Goal: Task Accomplishment & Management: Use online tool/utility

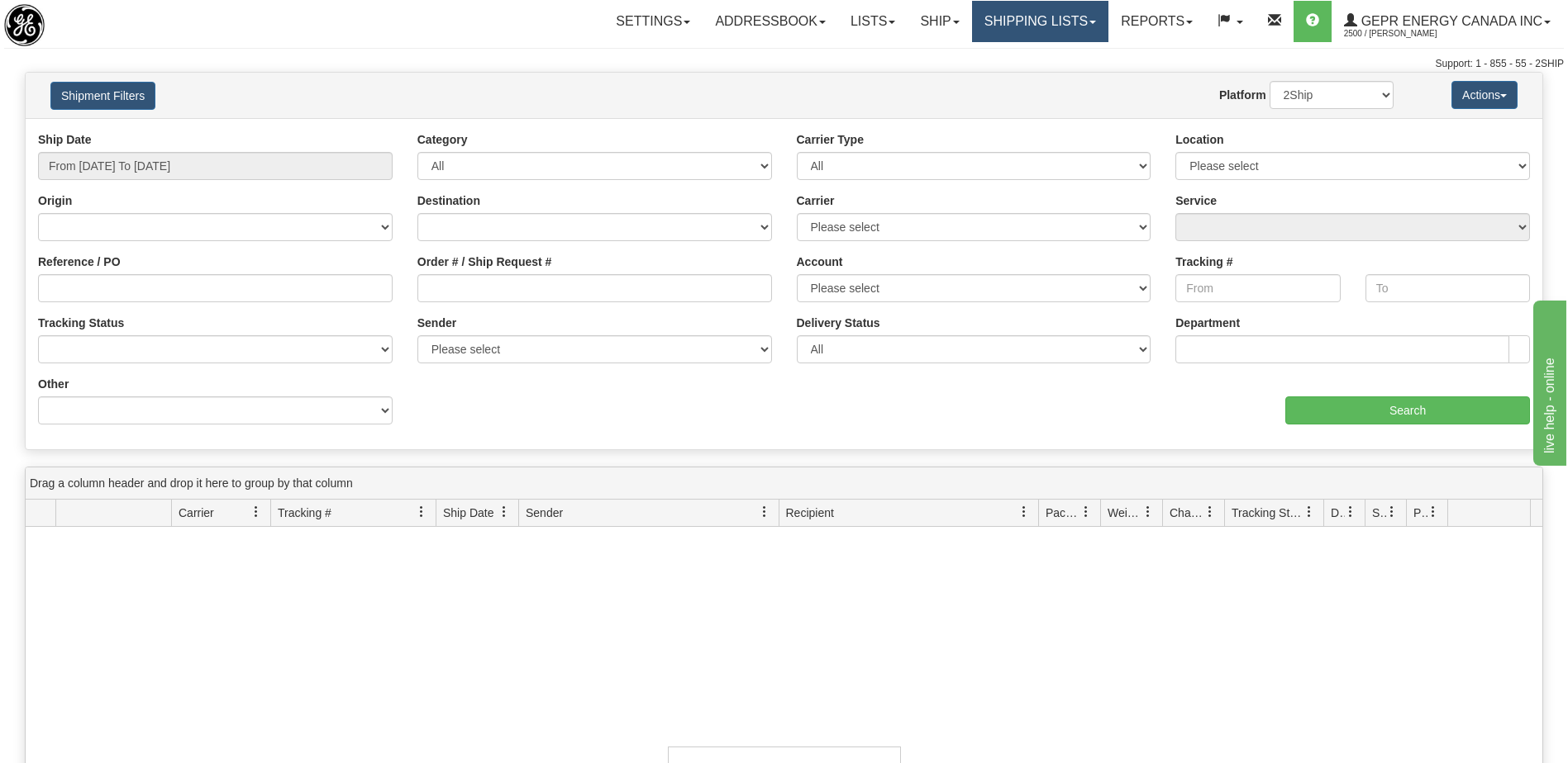
click at [1028, 16] on link "Shipping lists" at bounding box center [1040, 21] width 136 height 41
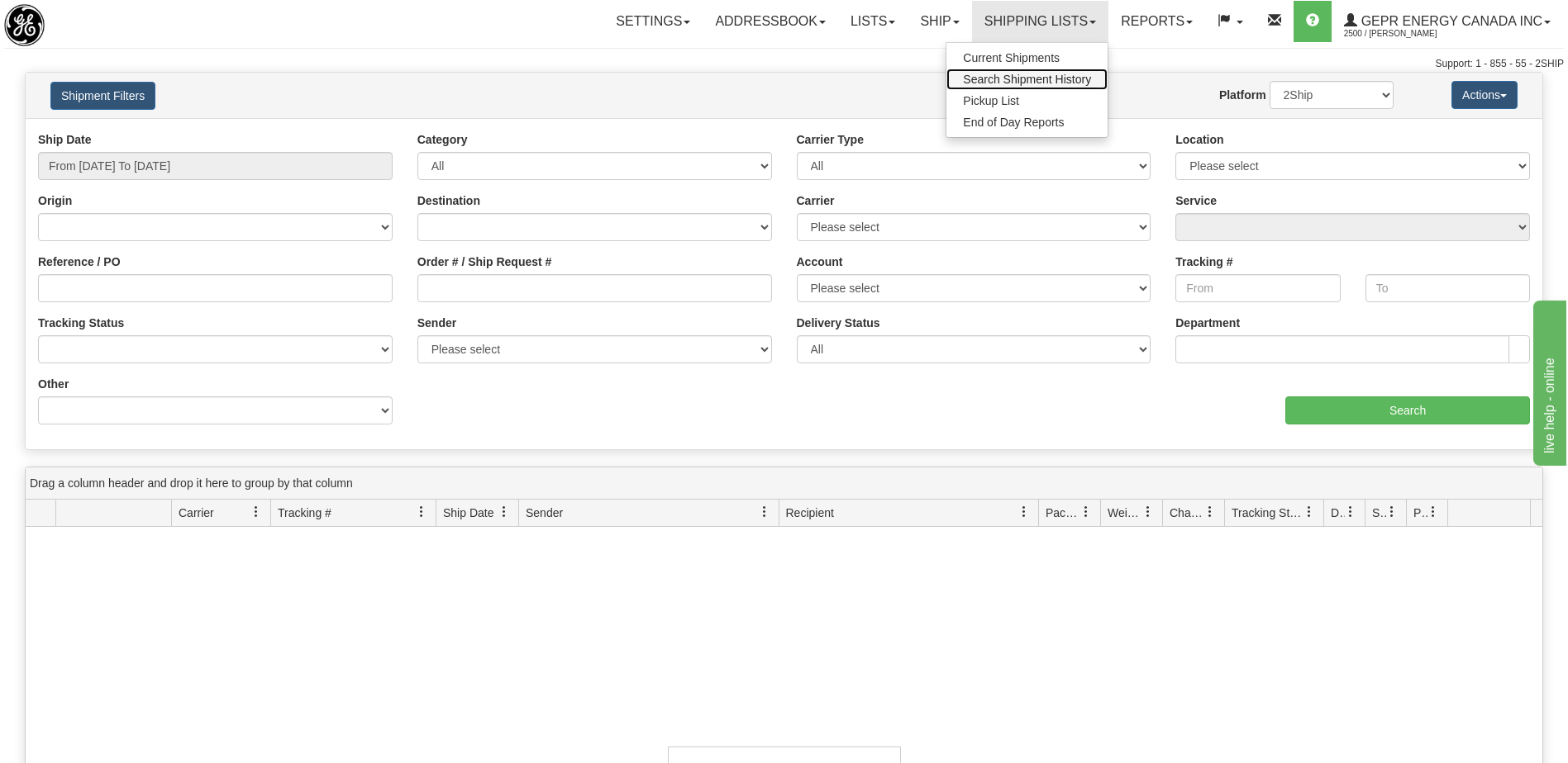
click at [1004, 77] on span "Search Shipment History" at bounding box center [1027, 79] width 128 height 13
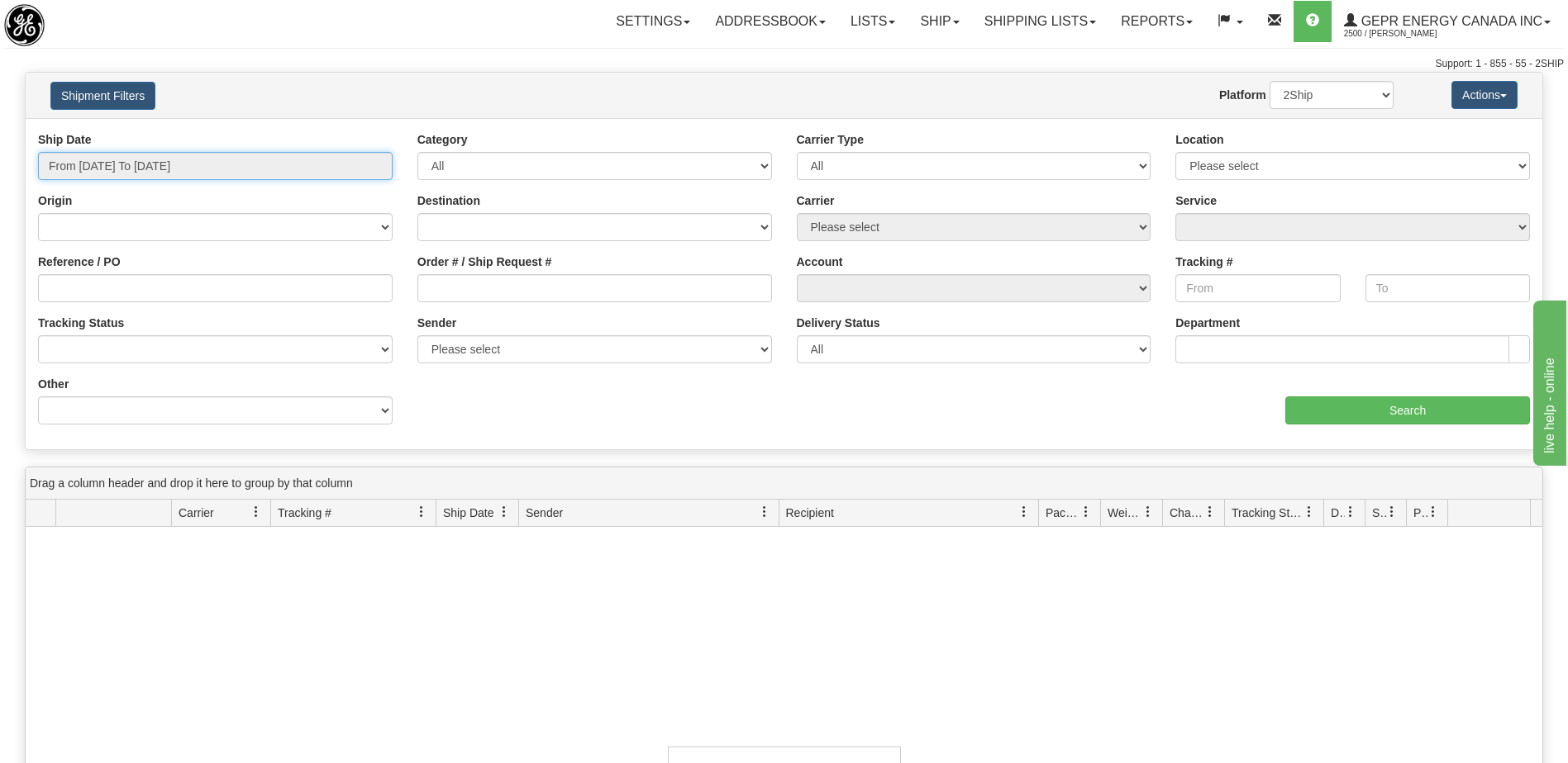
type input "10/14/2025"
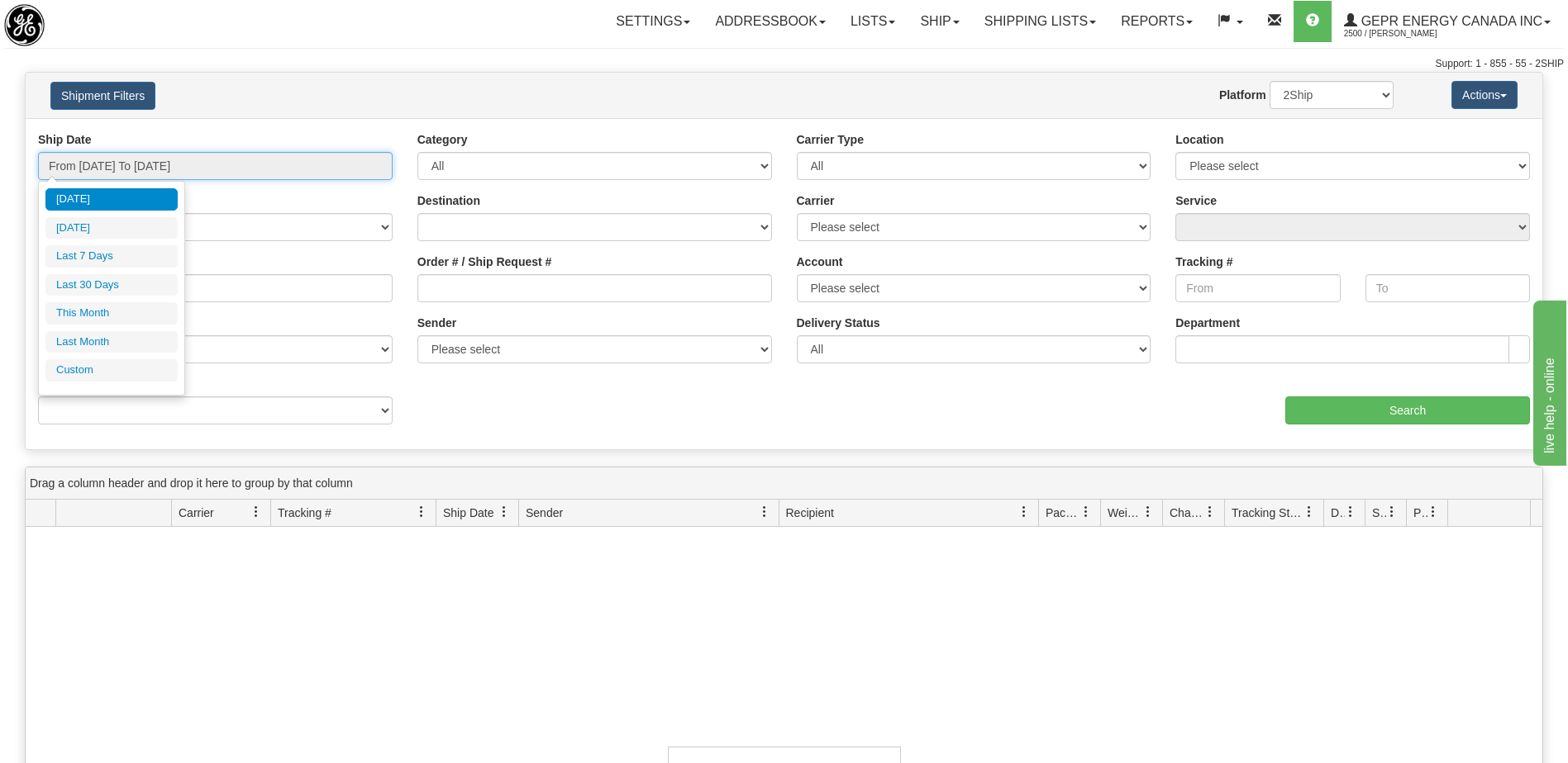
click at [186, 158] on input "From [DATE] To [DATE]" at bounding box center [216, 165] width 355 height 28
type input "10/01/2025"
type input "10/31/2025"
type input "09/01/2025"
type input "09/30/2025"
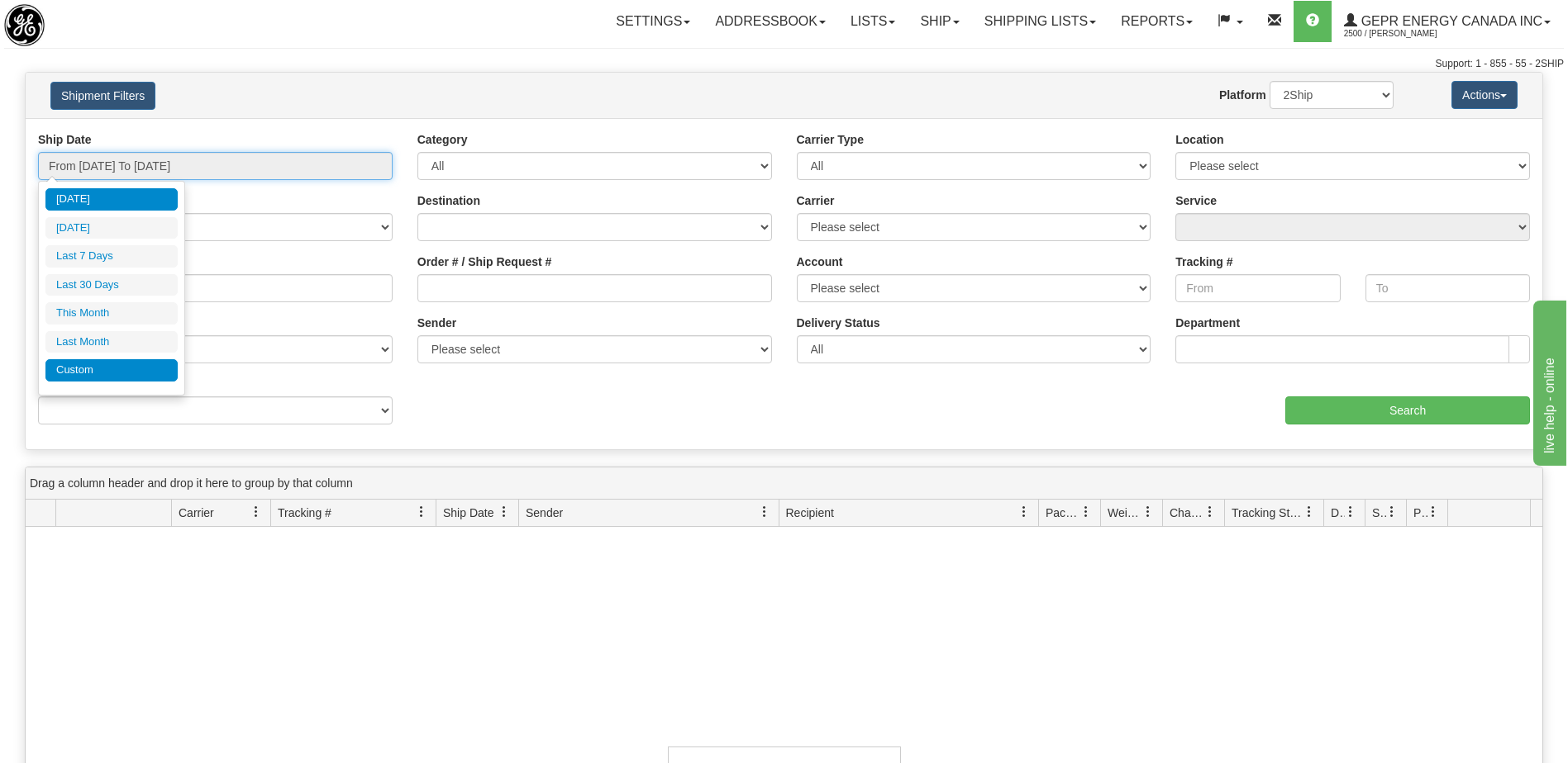
type input "10/14/2025"
click at [114, 369] on li "Custom" at bounding box center [112, 370] width 133 height 22
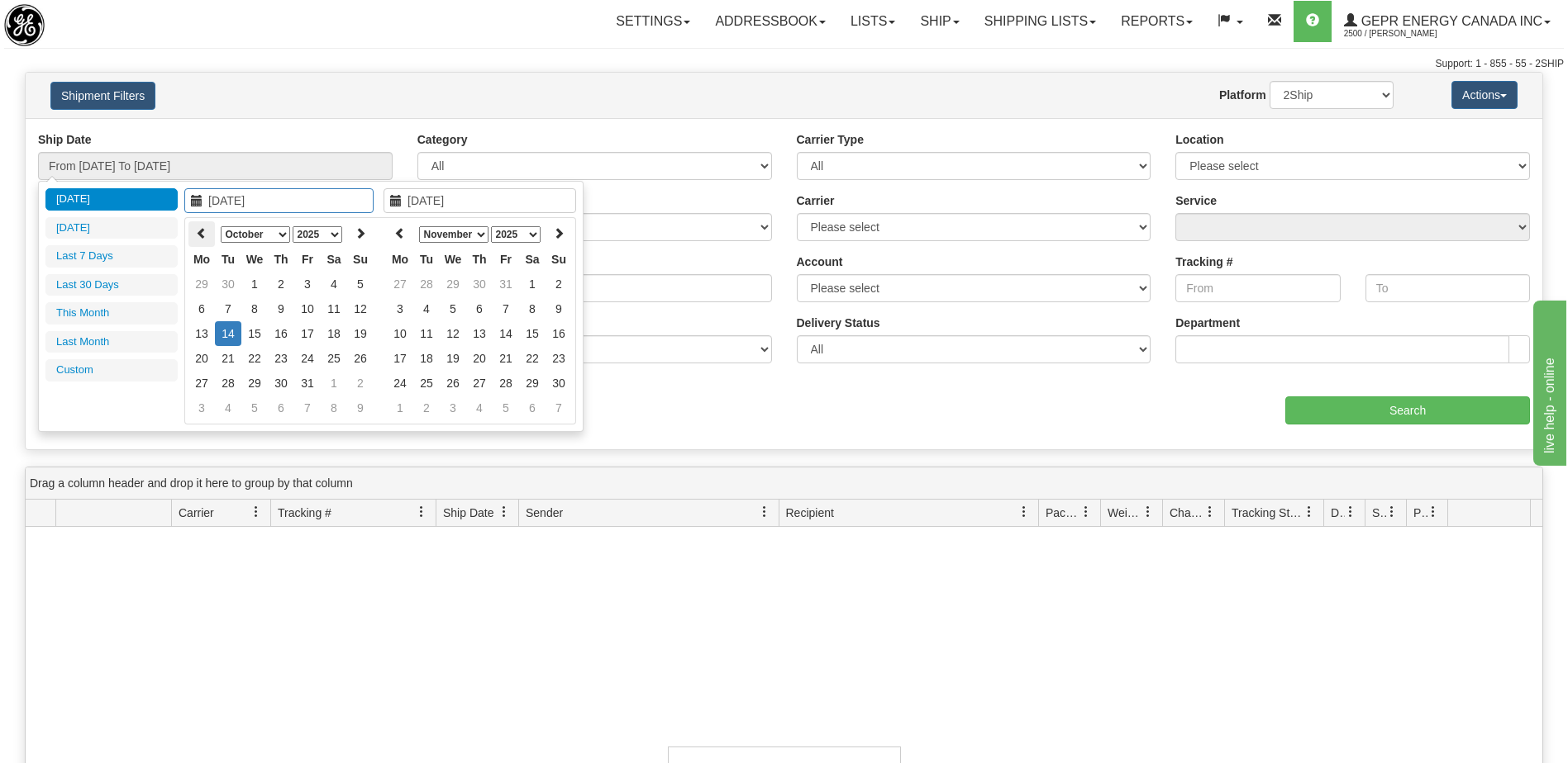
click at [201, 230] on icon at bounding box center [201, 233] width 11 height 11
click at [361, 230] on icon at bounding box center [361, 233] width 11 height 11
type input "10/09/2025"
click at [281, 309] on td "9" at bounding box center [282, 309] width 27 height 25
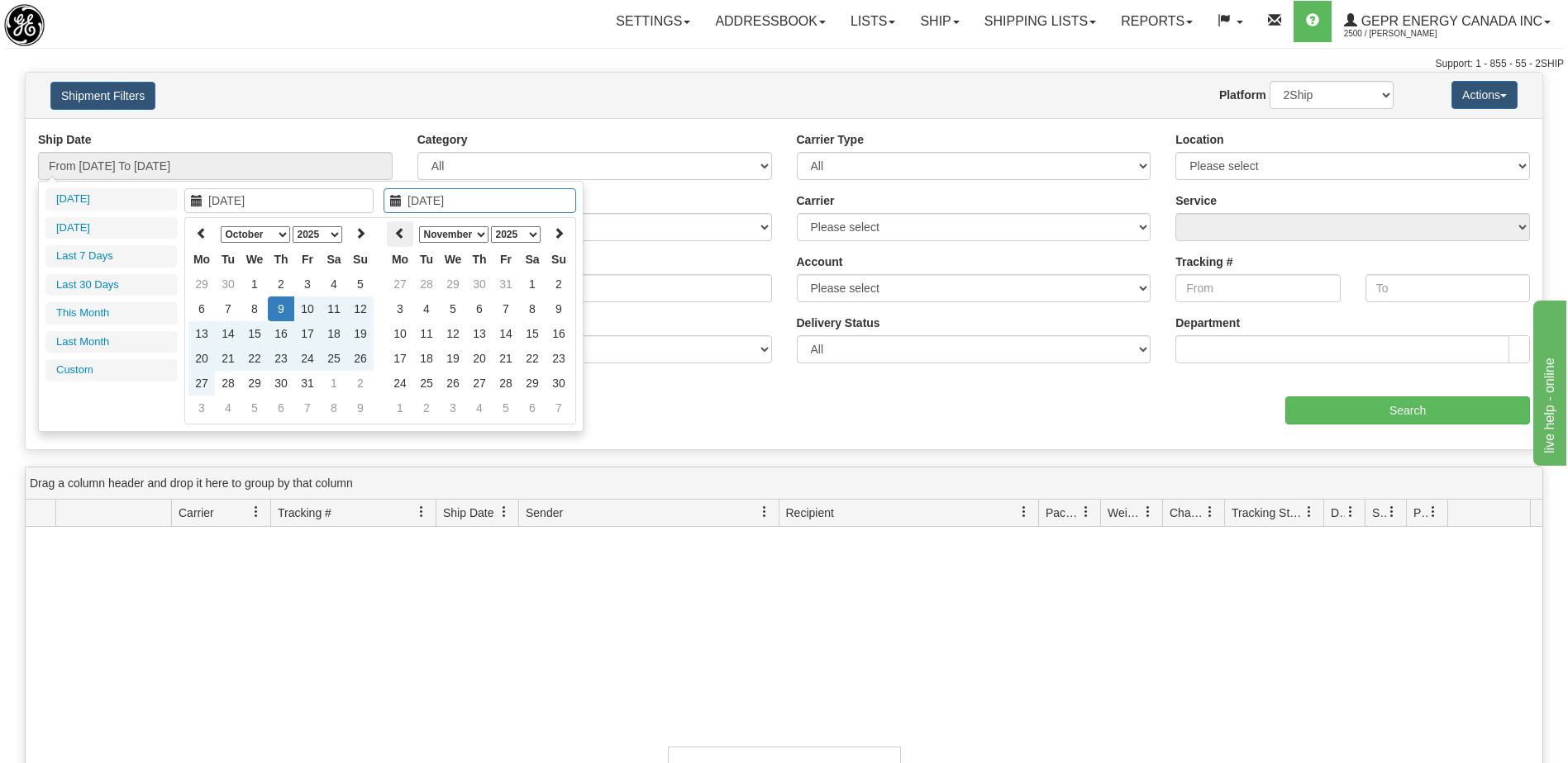
click at [399, 236] on icon at bounding box center [400, 233] width 11 height 11
type input "10/09/2025"
click at [479, 315] on td "9" at bounding box center [480, 309] width 27 height 25
type input "From 10/09/2025 To 10/09/2025"
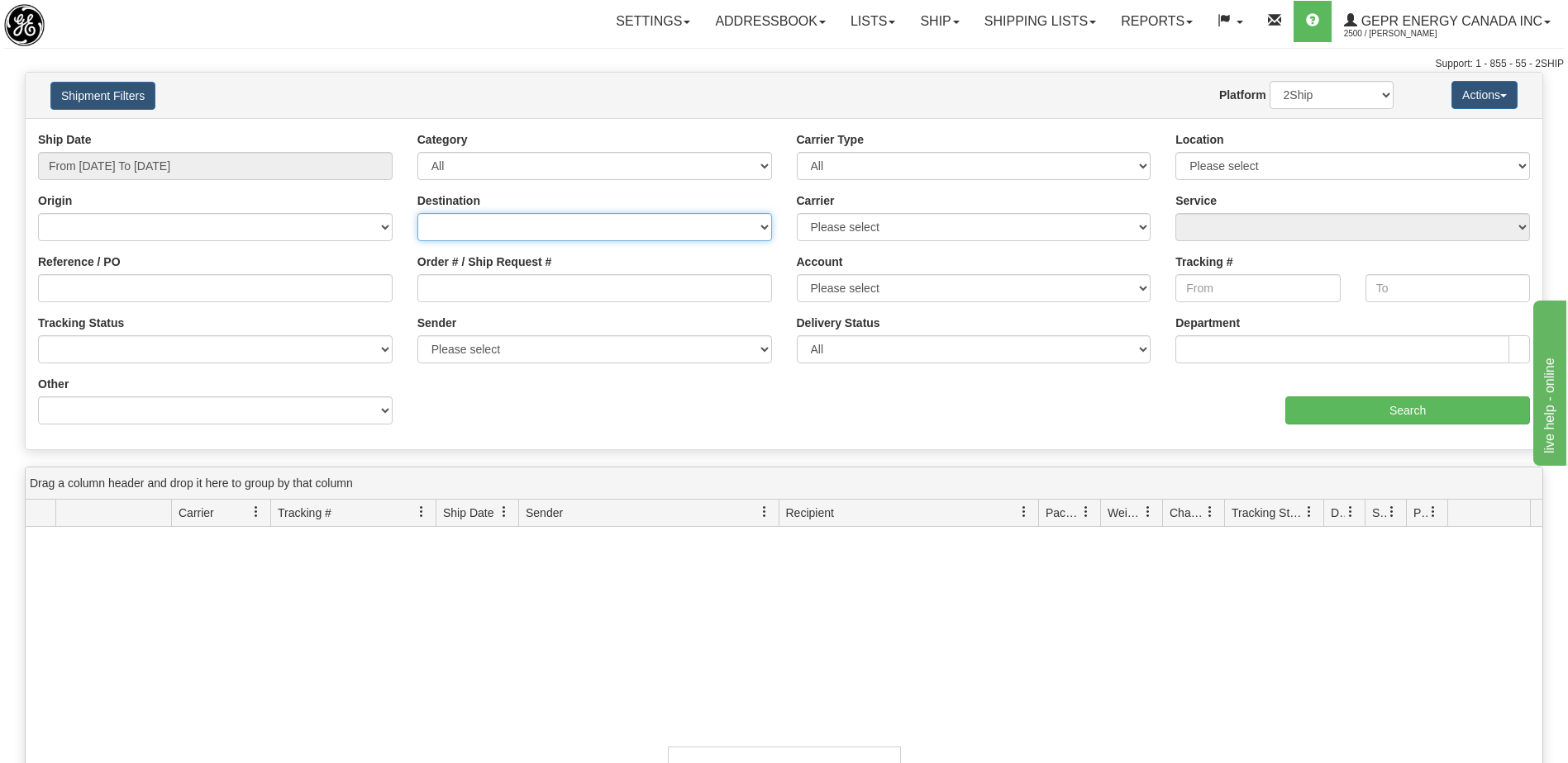
click at [500, 228] on select "Canada United States Mexico Puerto Rico Romania Australia New Zealand SouthAfri…" at bounding box center [595, 226] width 355 height 28
select select "INTL"
click at [417, 213] on select "Canada United States Mexico Puerto Rico Romania Australia New Zealand SouthAfri…" at bounding box center [595, 226] width 355 height 28
drag, startPoint x: 899, startPoint y: 217, endPoint x: 899, endPoint y: 227, distance: 10.0
click at [899, 217] on select "Please select 2Ship Today DHL FedEx FedEx® LTL Purolator UPS" at bounding box center [974, 226] width 355 height 28
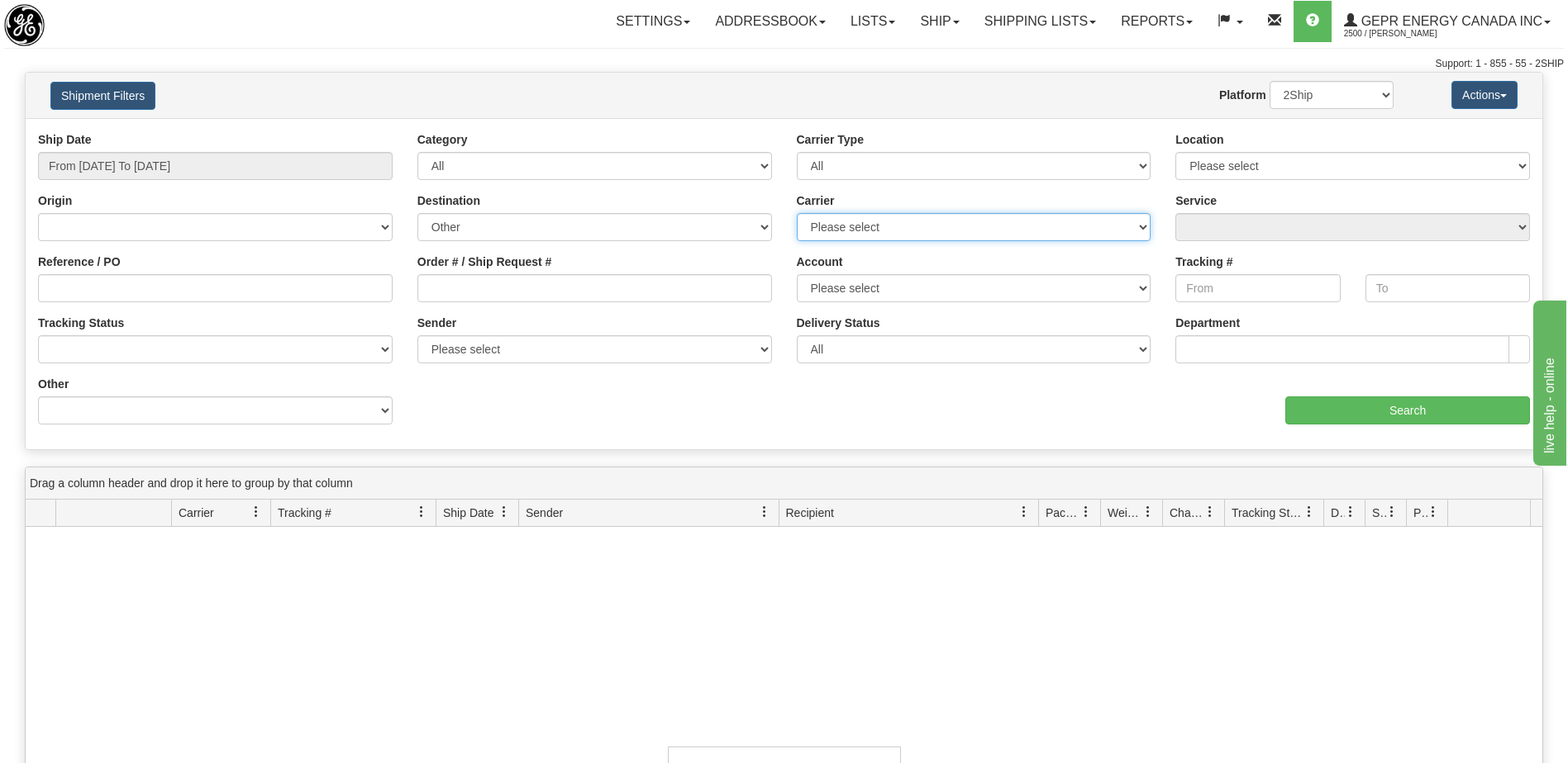
select select "7"
click at [797, 213] on select "Please select 2Ship Today DHL FedEx FedEx® LTL Purolator UPS" at bounding box center [974, 226] width 355 height 28
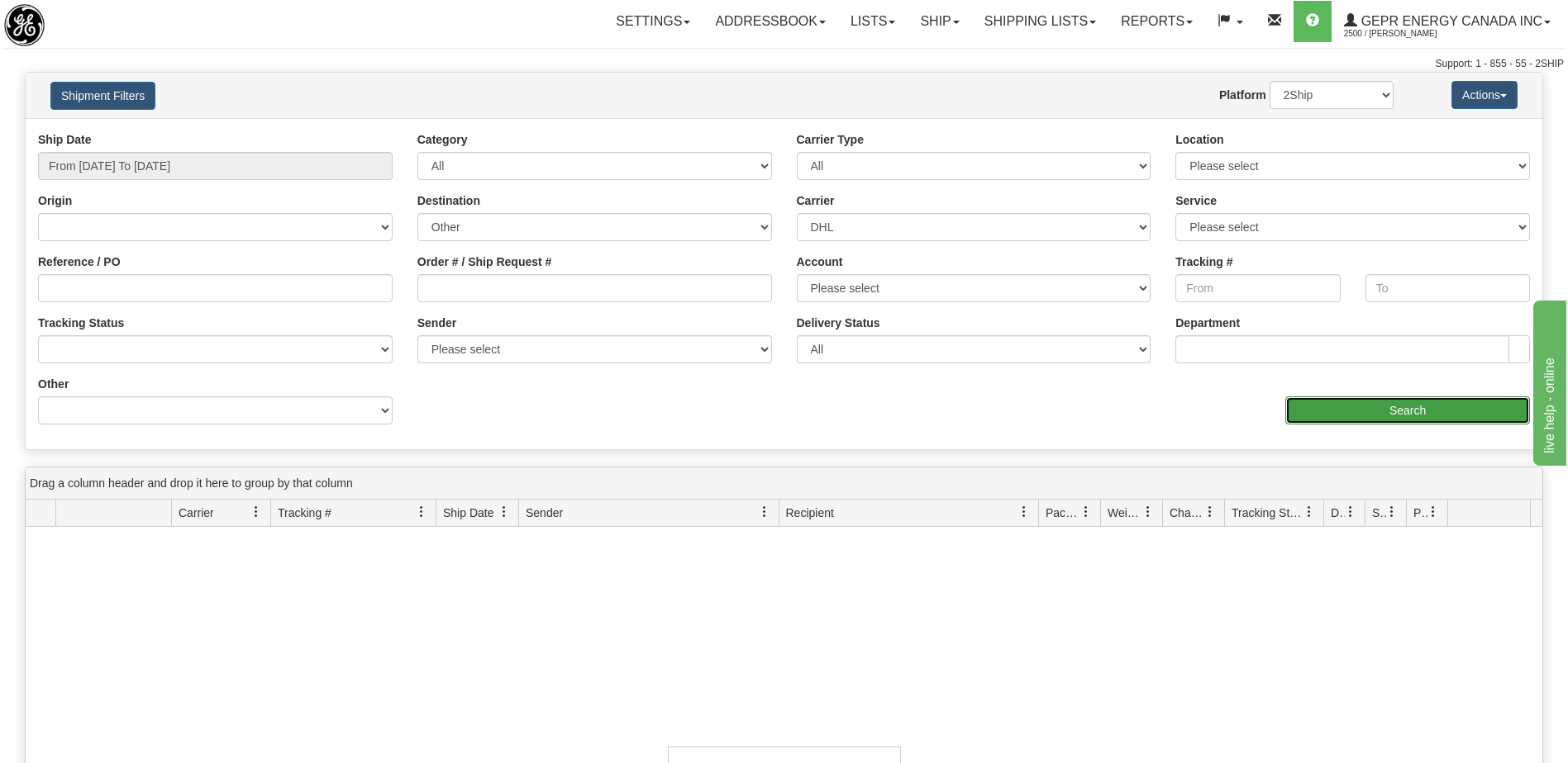
click at [1316, 404] on input "Search" at bounding box center [1408, 410] width 244 height 28
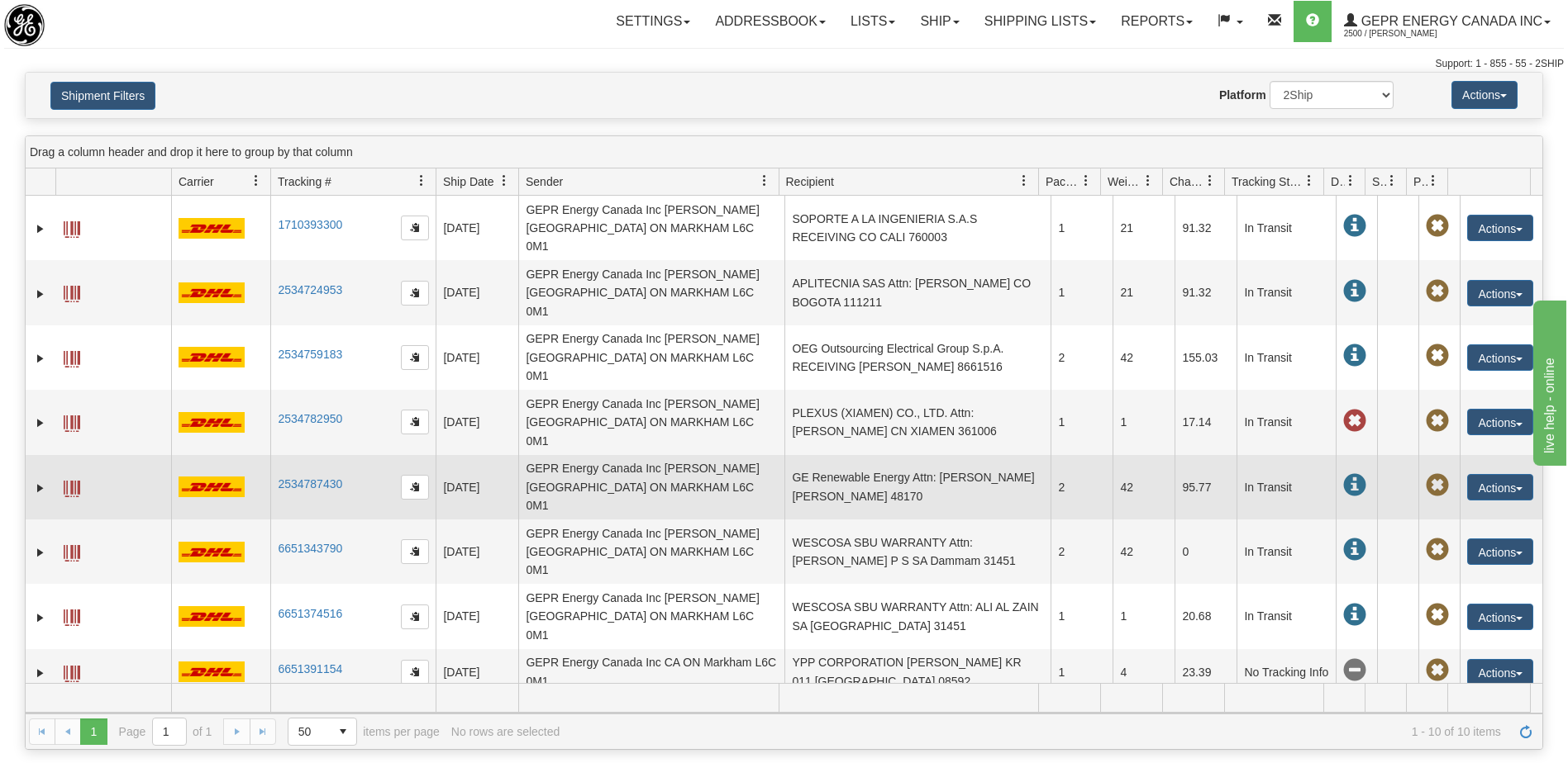
click at [902, 455] on td "GE Renewable Energy Attn: Ibai Fernandez ES ZAMUDIO 48170" at bounding box center [917, 487] width 266 height 65
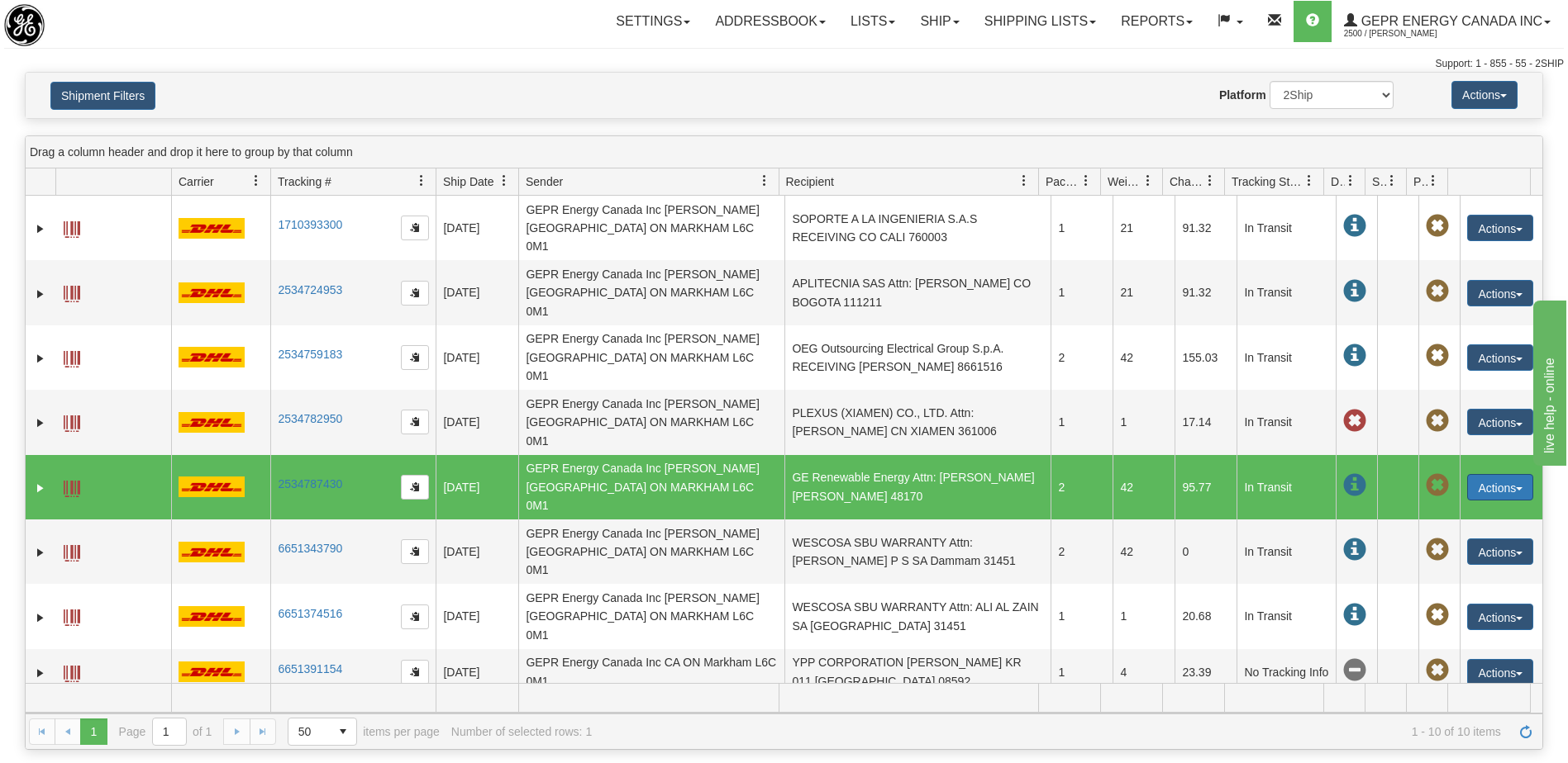
click at [1487, 474] on button "Actions" at bounding box center [1500, 487] width 66 height 27
click at [1446, 507] on link "Repeat" at bounding box center [1466, 518] width 133 height 22
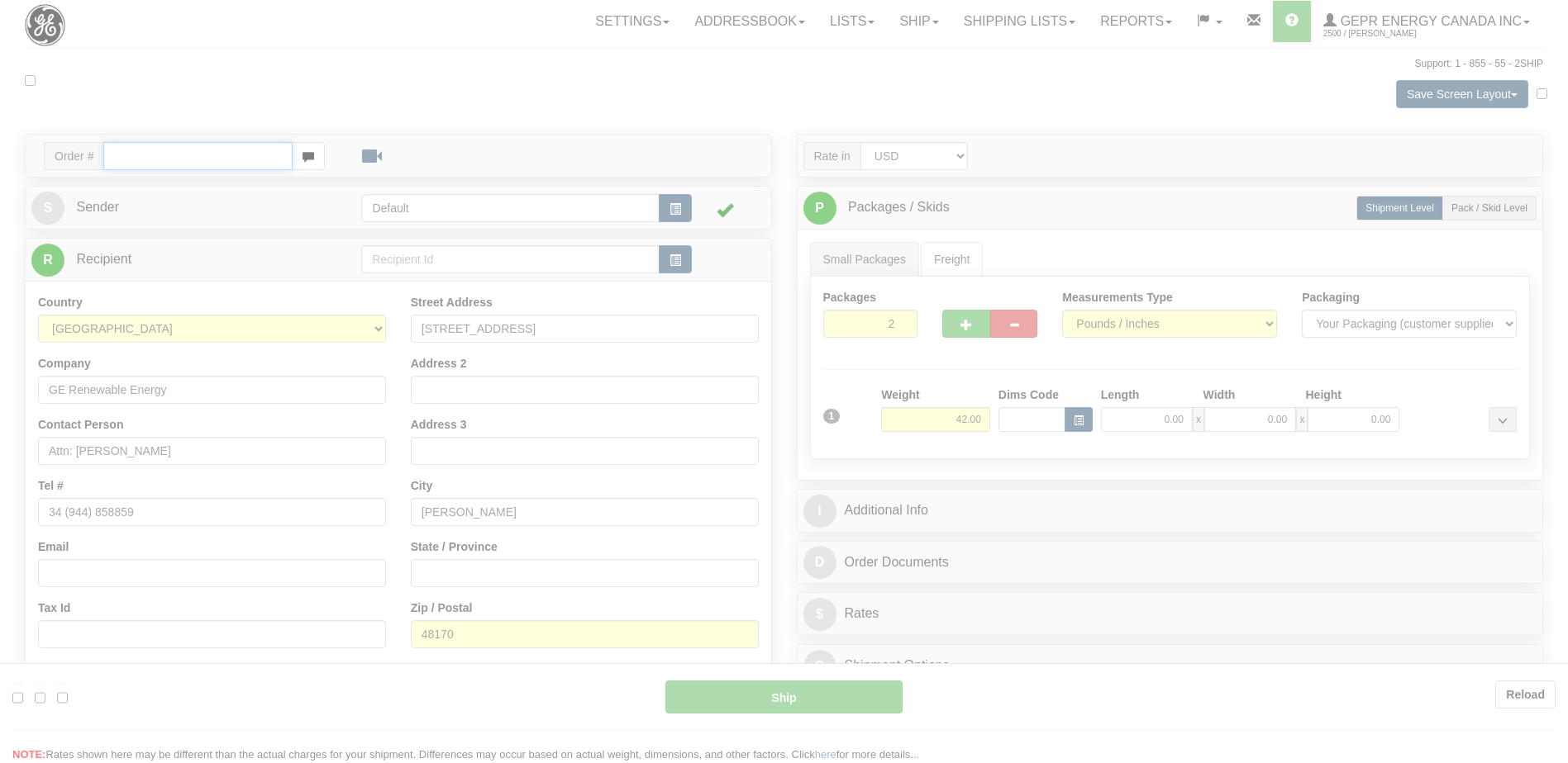
type input "P"
type input "10:49"
type input "16:00"
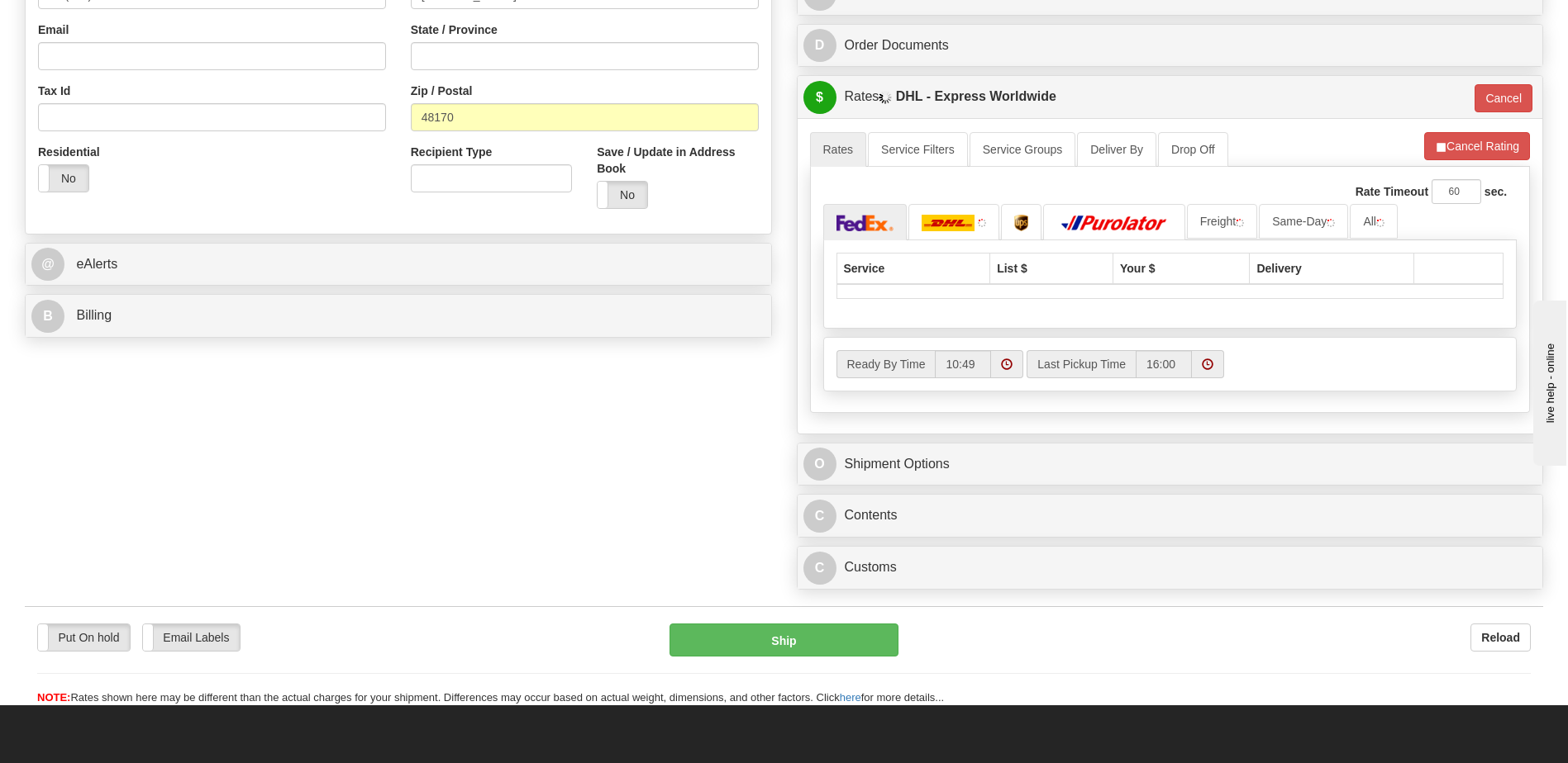
scroll to position [744, 0]
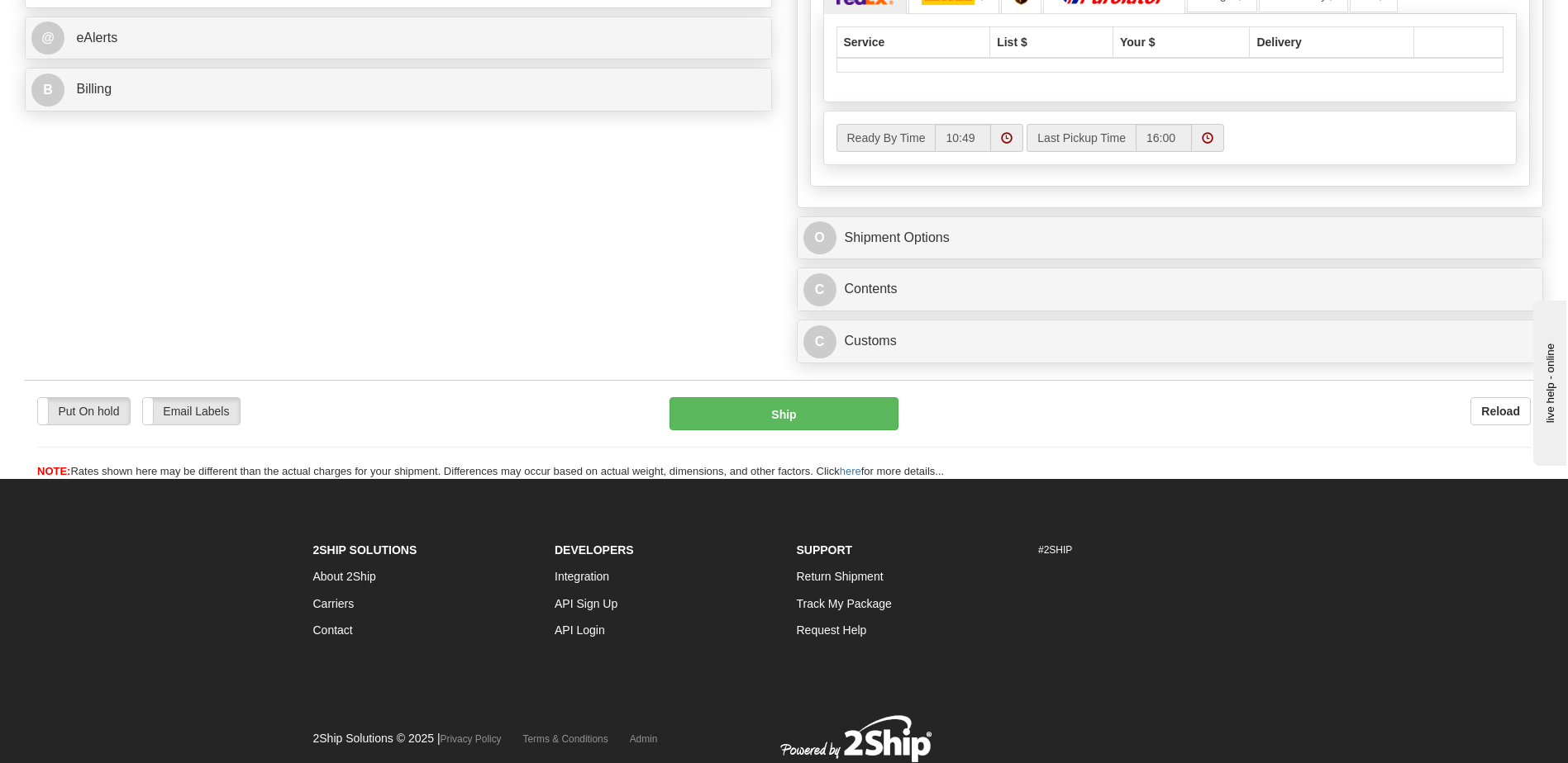
click at [959, 270] on div "C Contents Documents Commodities" at bounding box center [1170, 290] width 745 height 42
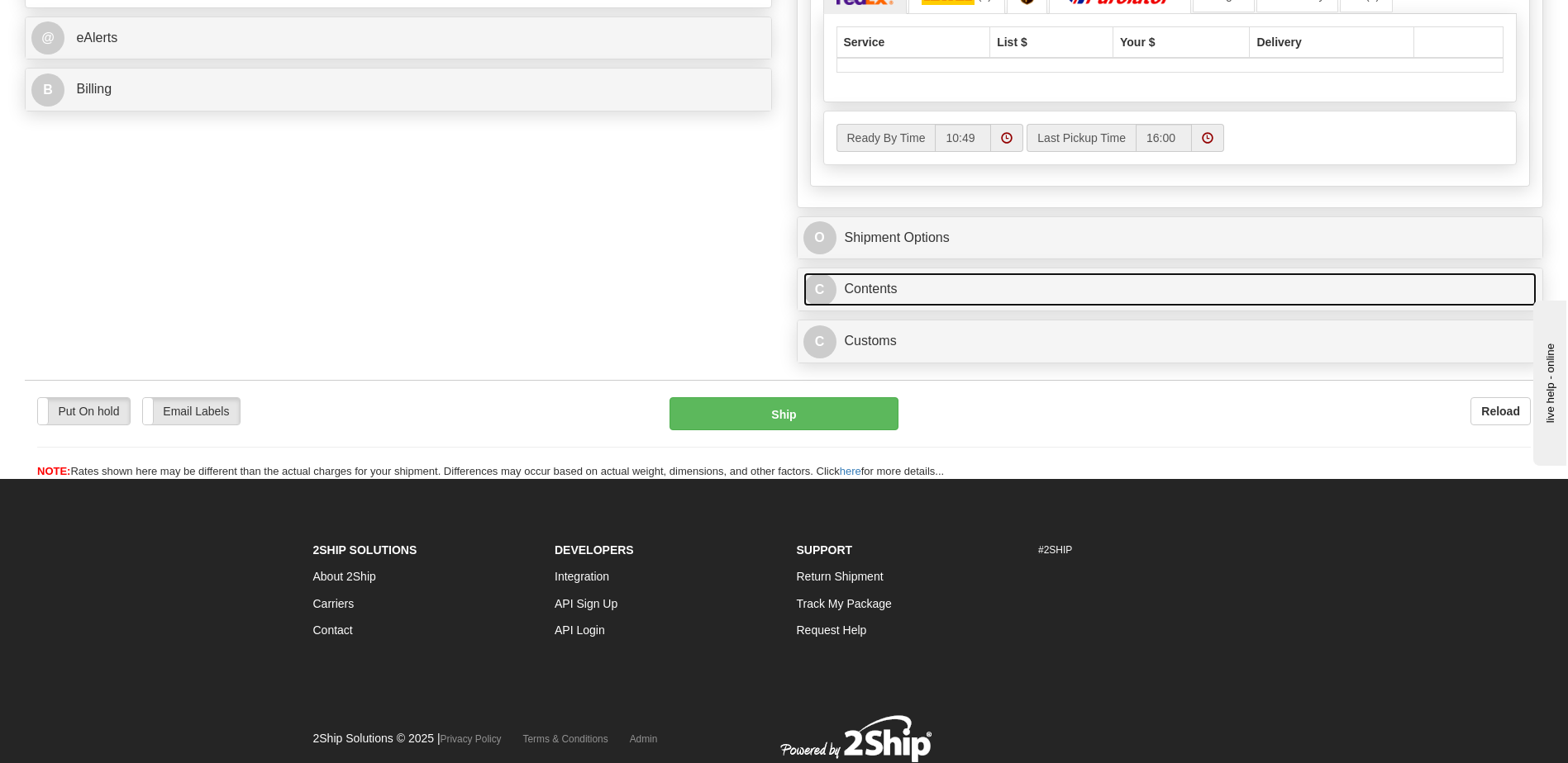
click at [972, 294] on link "C Contents" at bounding box center [1170, 290] width 734 height 34
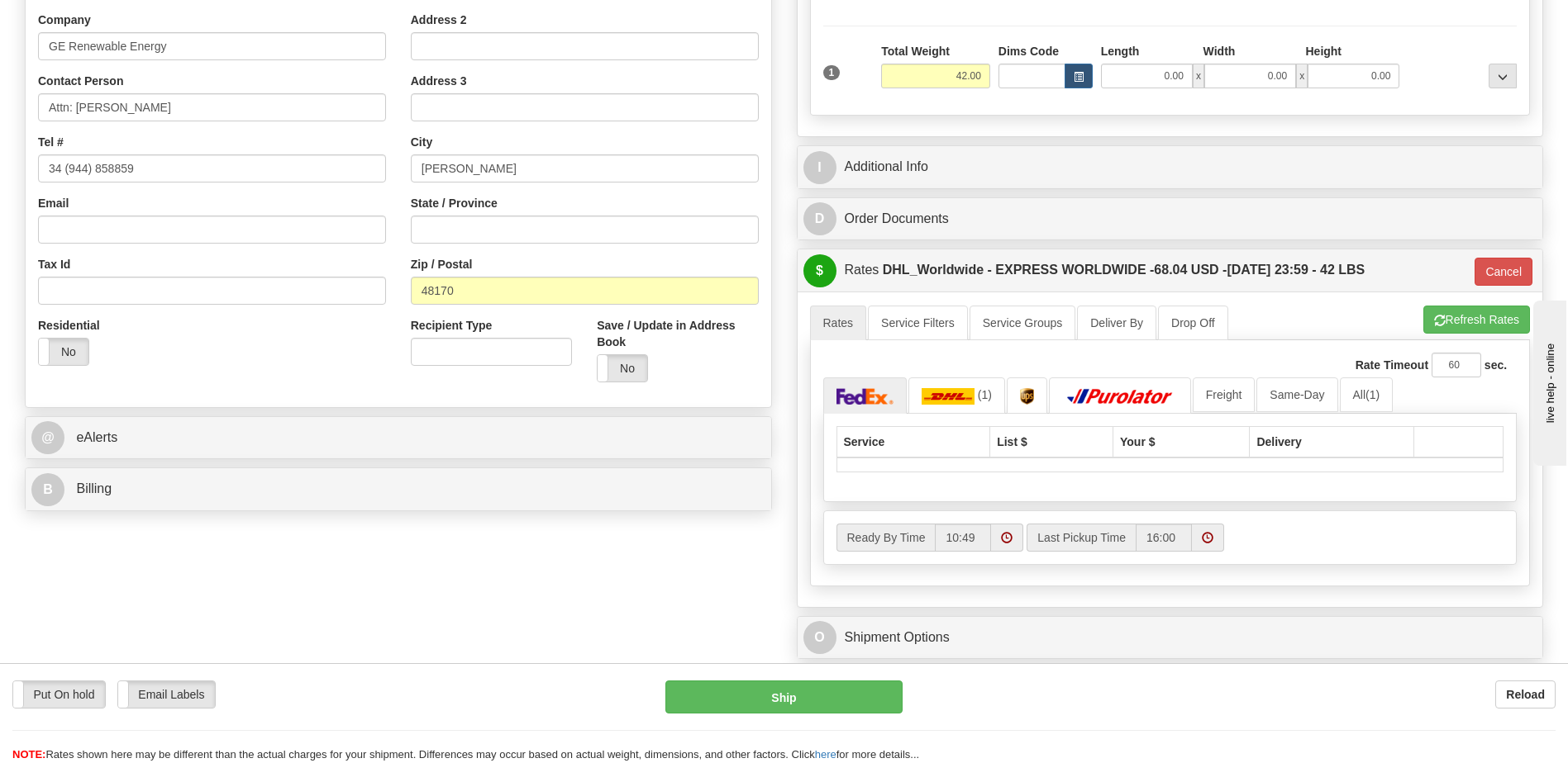
scroll to position [248, 0]
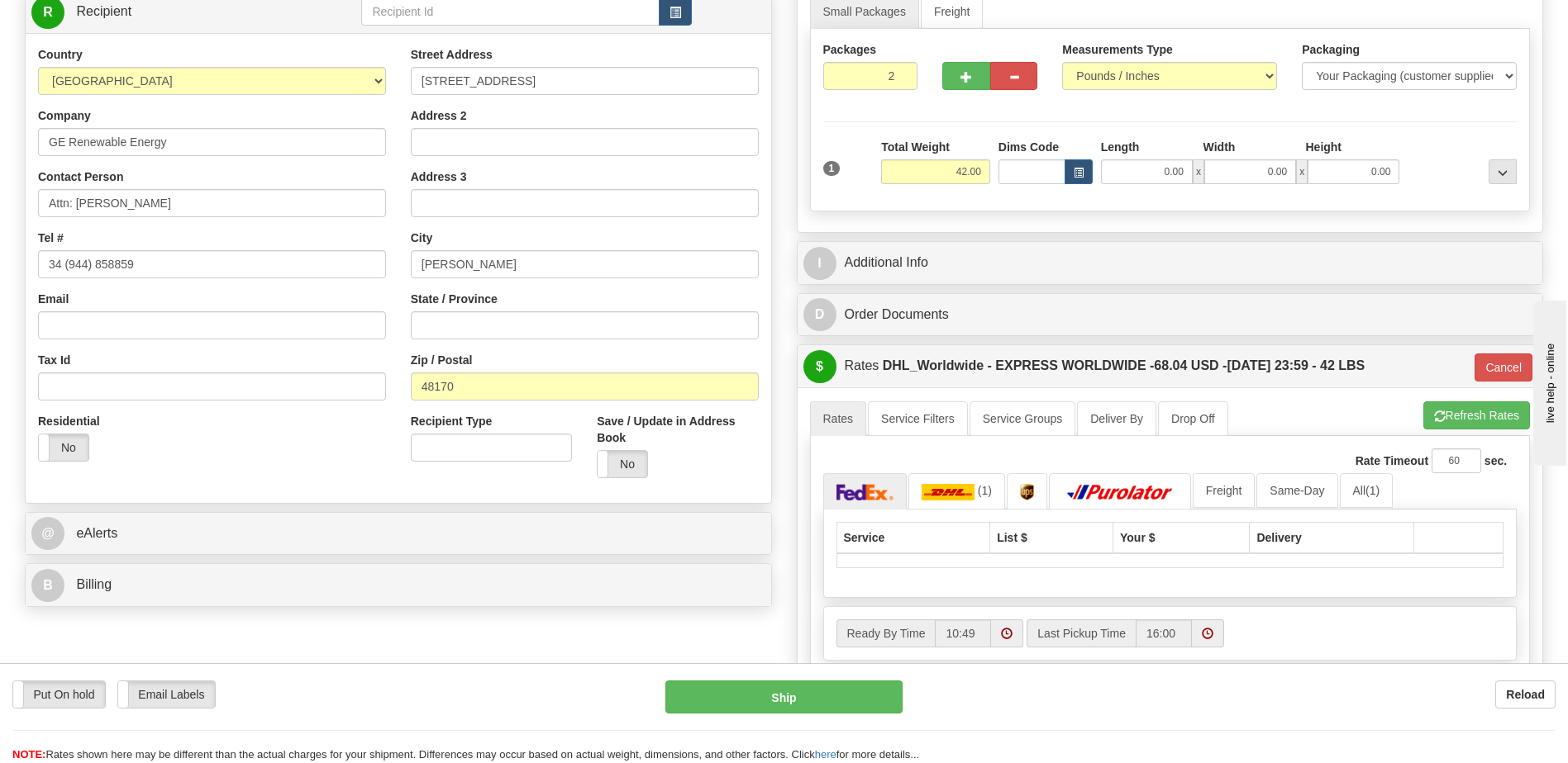
click at [279, 484] on div "Country AFGHANISTAN ALAND ISLANDS ALBANIA ALGERIA AMERICAN SAMOA ANDORRA ANGOLA…" at bounding box center [398, 269] width 745 height 444
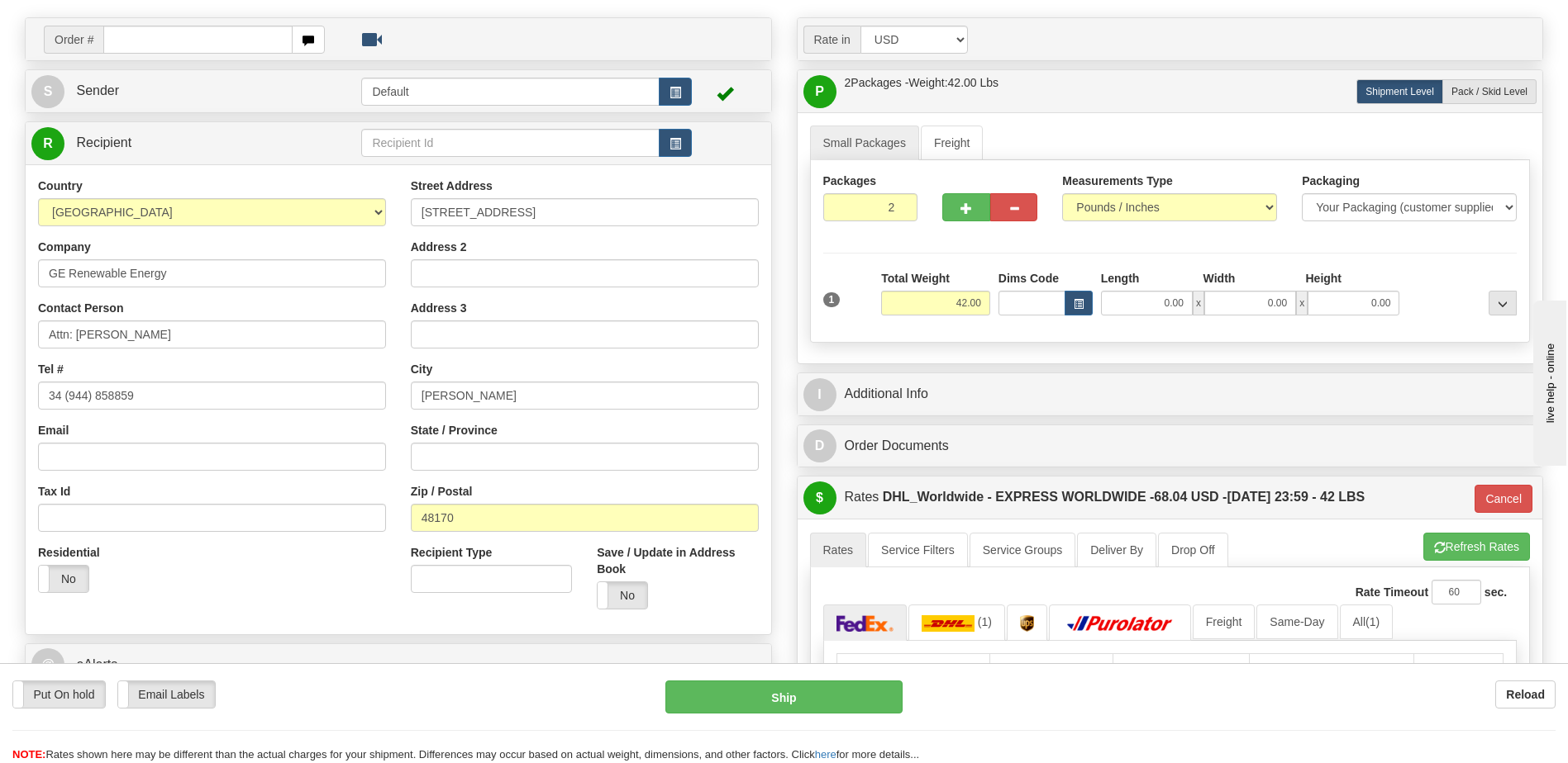
scroll to position [0, 0]
